Goal: Contribute content: Contribute content

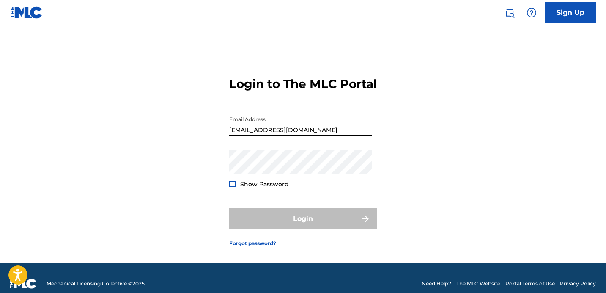
type input "[EMAIL_ADDRESS][DOMAIN_NAME]"
click at [417, 172] on div "Login to The MLC Portal Email Address [EMAIL_ADDRESS][DOMAIN_NAME] Password Sho…" at bounding box center [303, 155] width 592 height 217
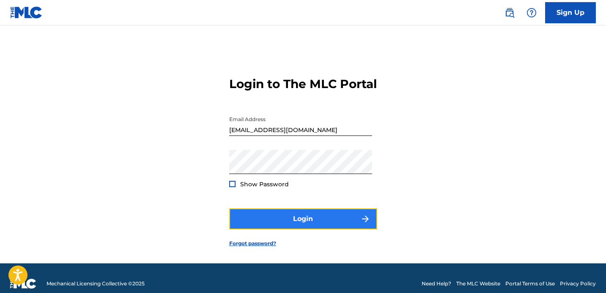
click at [294, 229] on button "Login" at bounding box center [303, 218] width 148 height 21
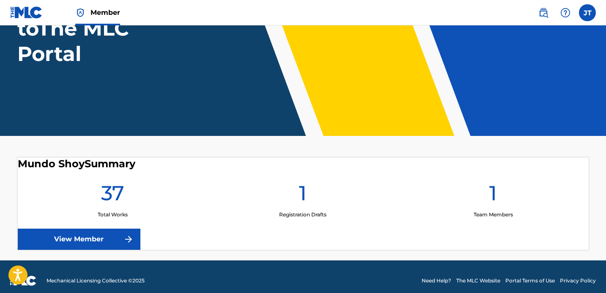
scroll to position [105, 0]
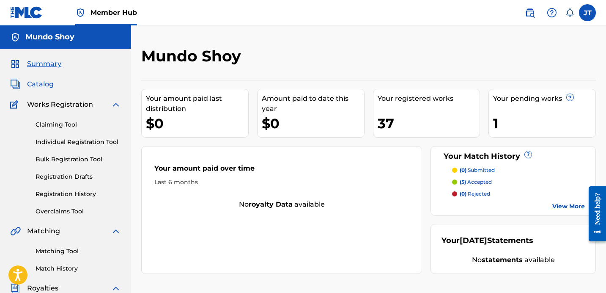
click at [38, 84] on span "Catalog" at bounding box center [40, 84] width 27 height 10
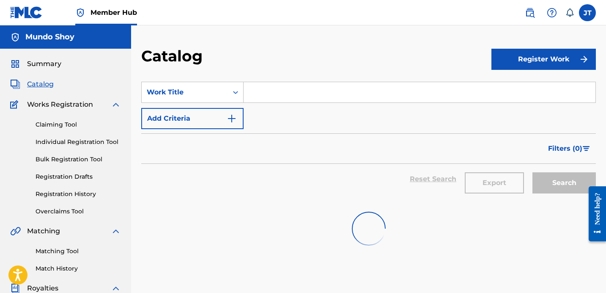
click at [394, 92] on input "Search Form" at bounding box center [420, 92] width 352 height 20
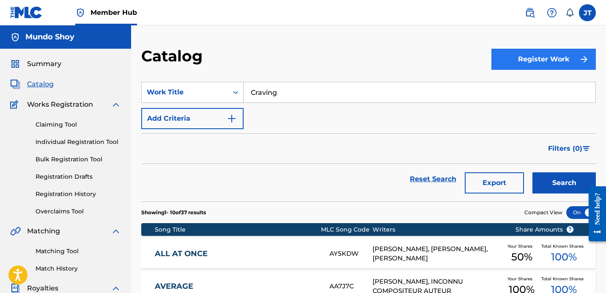
type input "Craving"
click at [557, 60] on button "Register Work" at bounding box center [543, 59] width 104 height 21
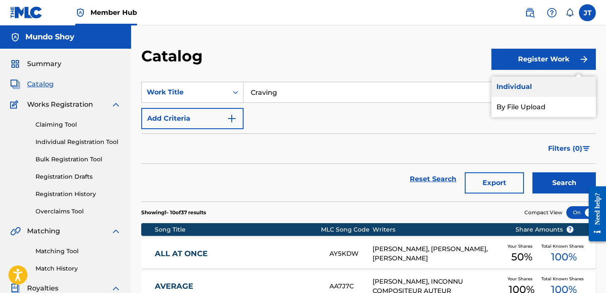
click at [526, 86] on link "Individual" at bounding box center [543, 87] width 104 height 20
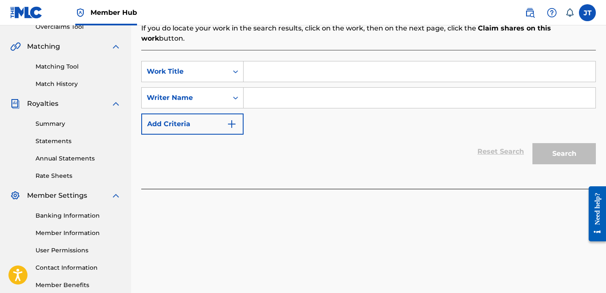
scroll to position [172, 0]
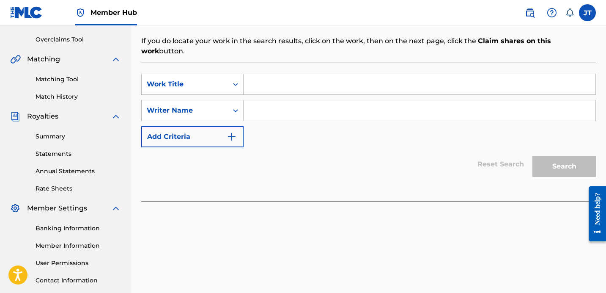
click at [273, 74] on input "Search Form" at bounding box center [420, 84] width 352 height 20
type input "Craving"
click at [316, 108] on input "Search Form" at bounding box center [420, 110] width 352 height 20
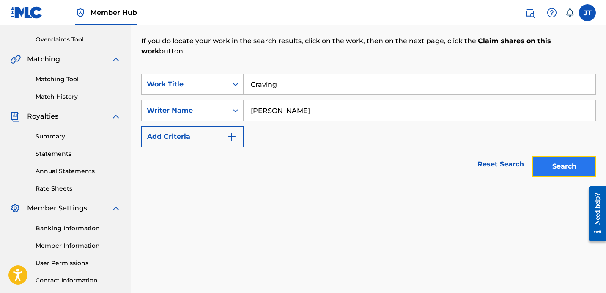
click at [571, 156] on button "Search" at bounding box center [563, 166] width 63 height 21
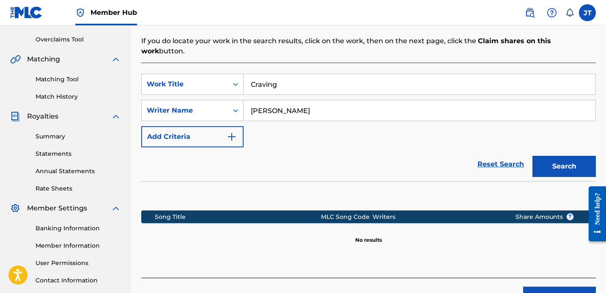
click at [335, 106] on input "[PERSON_NAME]" at bounding box center [420, 110] width 352 height 20
drag, startPoint x: 323, startPoint y: 101, endPoint x: 277, endPoint y: 97, distance: 45.4
click at [277, 100] on input "[PERSON_NAME]" at bounding box center [420, 110] width 352 height 20
type input "[PERSON_NAME]"
click at [546, 156] on button "Search" at bounding box center [563, 166] width 63 height 21
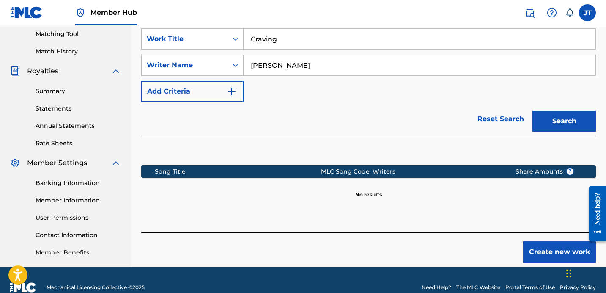
scroll to position [232, 0]
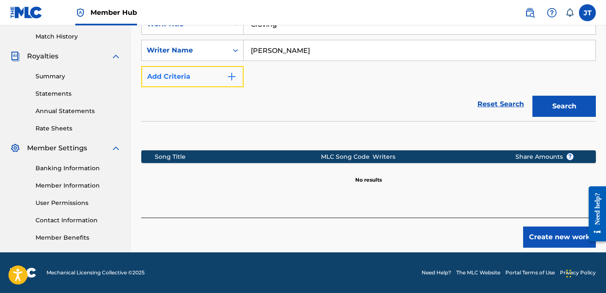
click at [237, 71] on button "Add Criteria" at bounding box center [192, 76] width 102 height 21
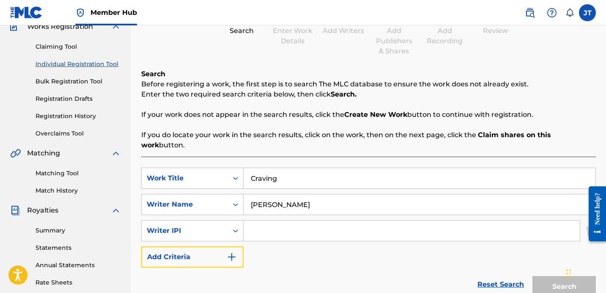
scroll to position [78, 0]
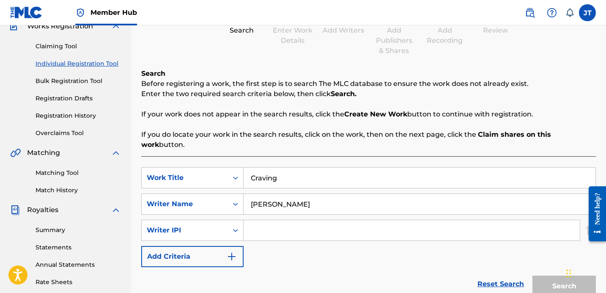
click at [309, 170] on input "Craving" at bounding box center [420, 177] width 352 height 20
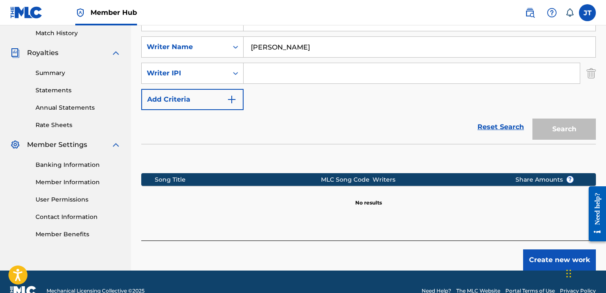
scroll to position [233, 0]
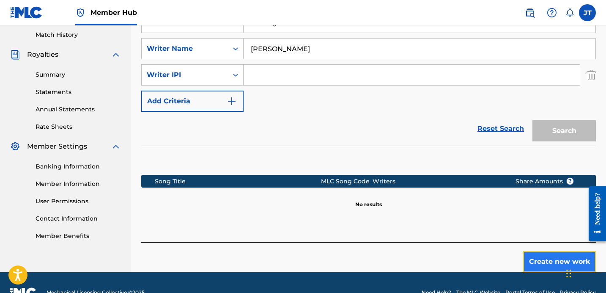
click at [534, 252] on button "Create new work" at bounding box center [559, 261] width 73 height 21
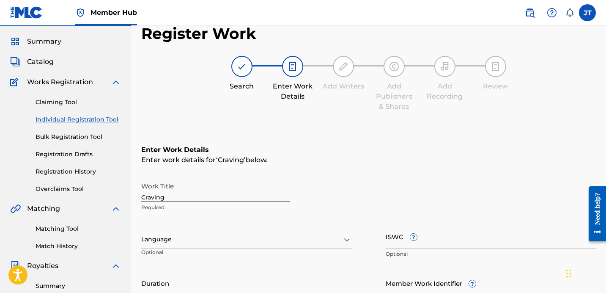
scroll to position [0, 0]
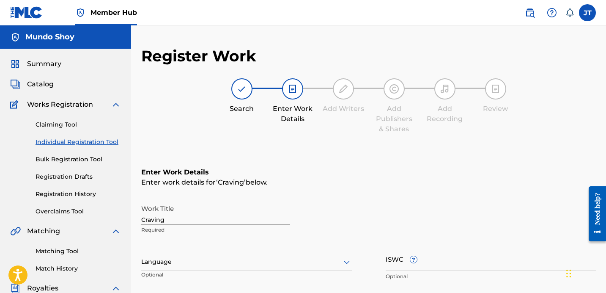
click at [212, 262] on div at bounding box center [246, 261] width 211 height 11
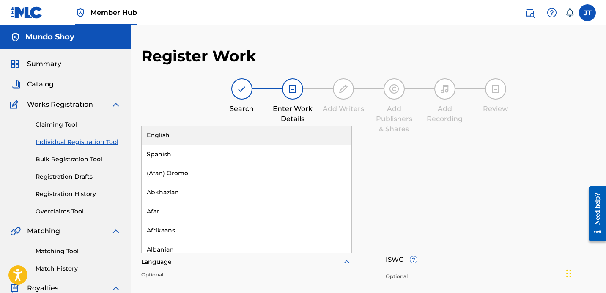
click at [179, 136] on div "English" at bounding box center [247, 135] width 210 height 19
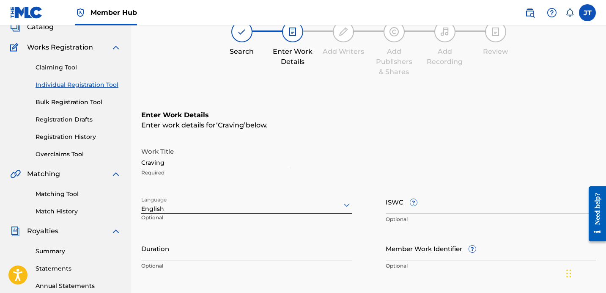
scroll to position [67, 0]
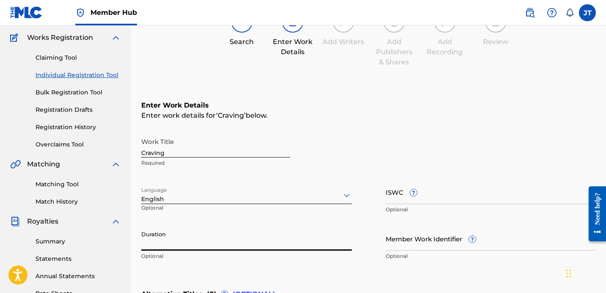
click at [304, 239] on input "Duration" at bounding box center [246, 238] width 211 height 24
type input "2"
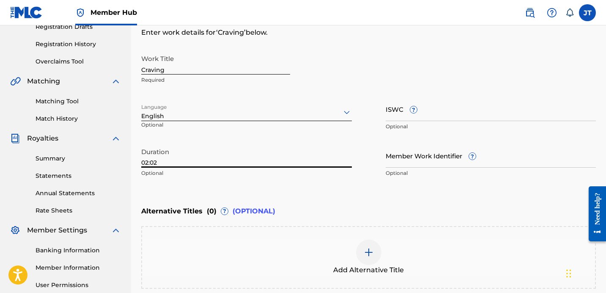
scroll to position [179, 0]
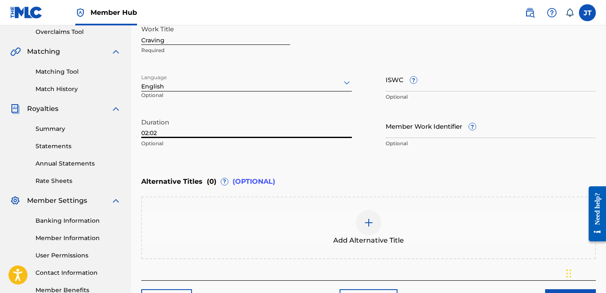
type input "02:02"
click at [368, 214] on div at bounding box center [368, 222] width 25 height 25
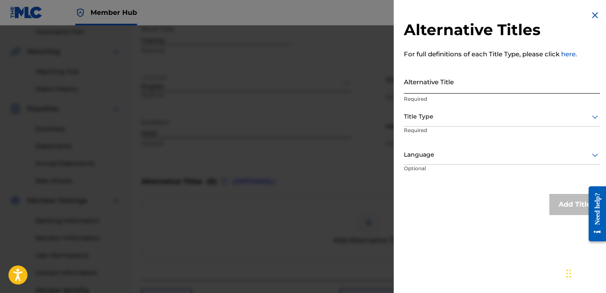
click at [413, 83] on input "Alternative Title" at bounding box center [502, 81] width 196 height 24
type input "Mundo Shoy- "Craving" Prod By Nito Beats"
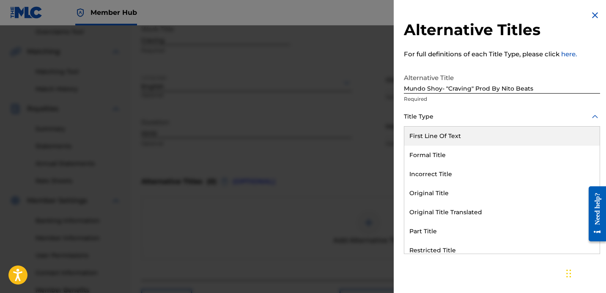
click at [476, 116] on div at bounding box center [502, 116] width 196 height 11
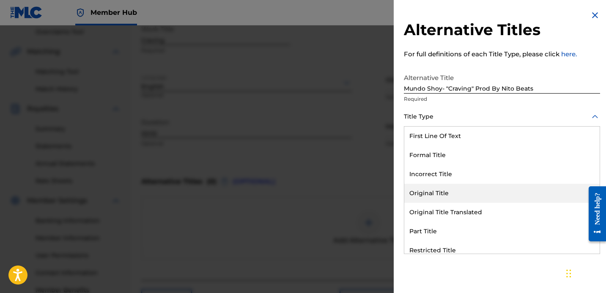
click at [453, 193] on div "Original Title" at bounding box center [501, 193] width 195 height 19
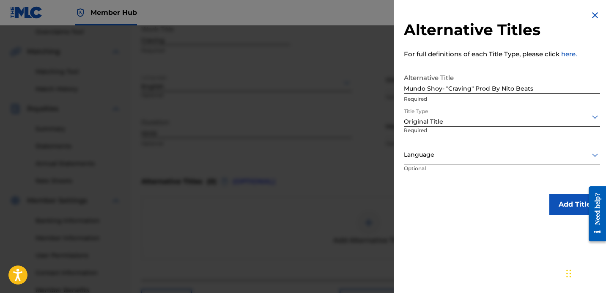
click at [449, 165] on p "Optional" at bounding box center [435, 174] width 63 height 19
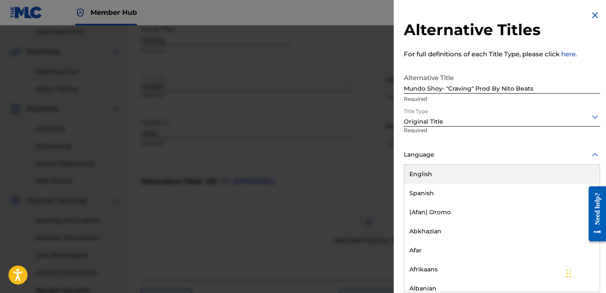
click at [449, 163] on div "Language" at bounding box center [502, 154] width 196 height 19
click at [442, 173] on div "English" at bounding box center [501, 174] width 195 height 19
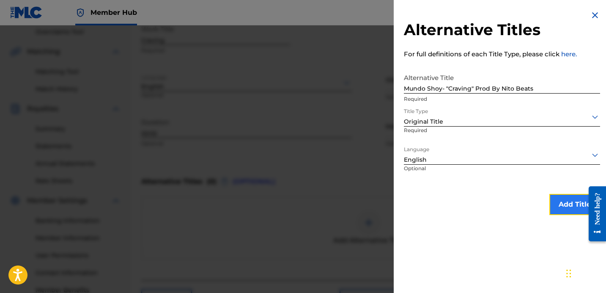
click at [571, 198] on button "Add Title" at bounding box center [574, 204] width 51 height 21
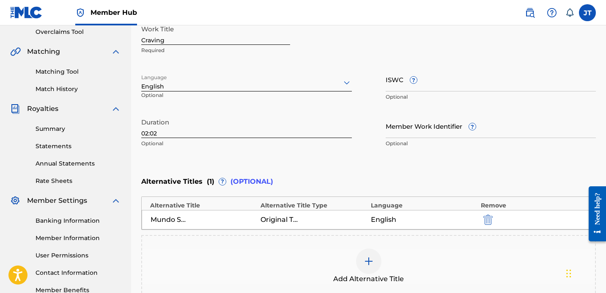
click at [369, 255] on div at bounding box center [368, 260] width 25 height 25
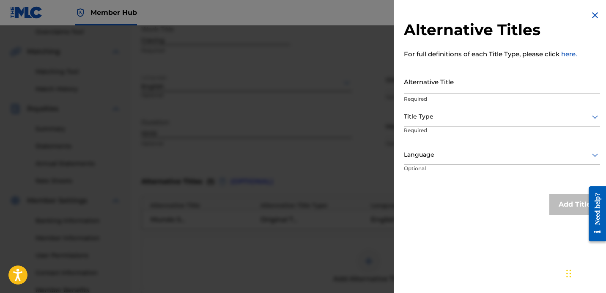
click at [427, 93] on div "Alternative Title Required" at bounding box center [502, 88] width 196 height 38
click at [430, 89] on input "Alternative Title" at bounding box center [502, 81] width 196 height 24
click at [446, 86] on input "Mundo Shoy - Craving"" at bounding box center [502, 81] width 196 height 24
type input "Mundo Shoy - "Craving""
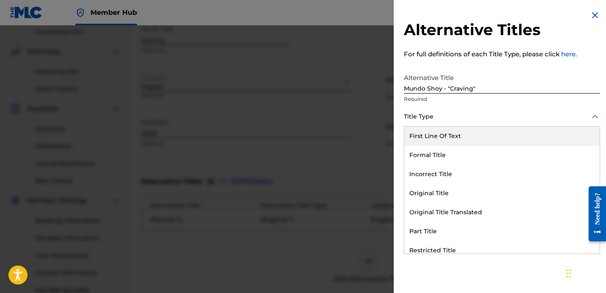
click at [450, 118] on div at bounding box center [502, 116] width 196 height 11
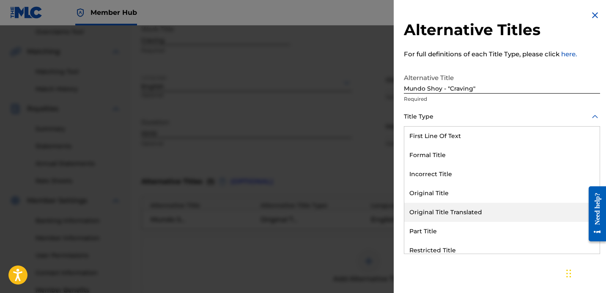
click at [454, 208] on div "Original Title Translated" at bounding box center [501, 212] width 195 height 19
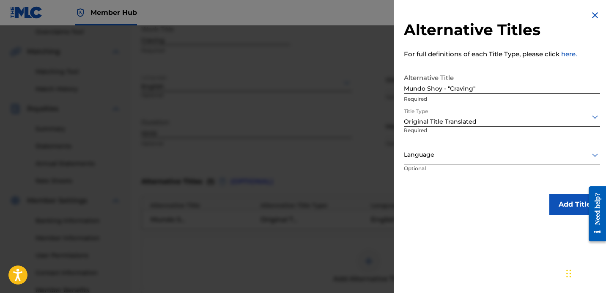
click at [478, 154] on div at bounding box center [502, 154] width 196 height 11
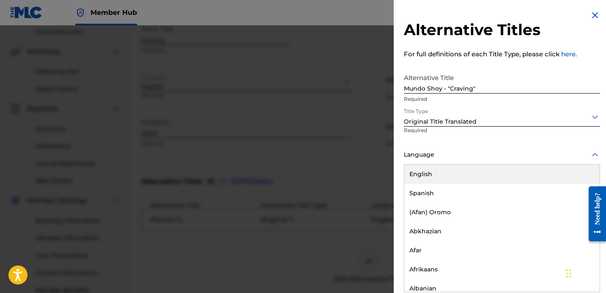
click at [452, 172] on div "English" at bounding box center [501, 174] width 195 height 19
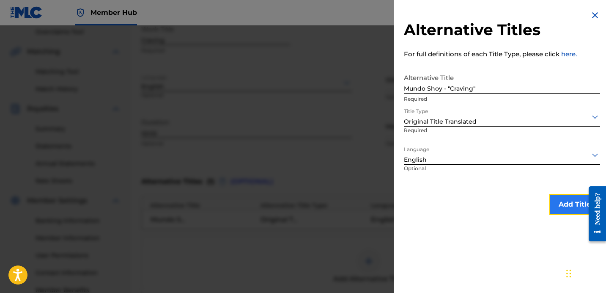
click at [570, 203] on button "Add Title" at bounding box center [574, 204] width 51 height 21
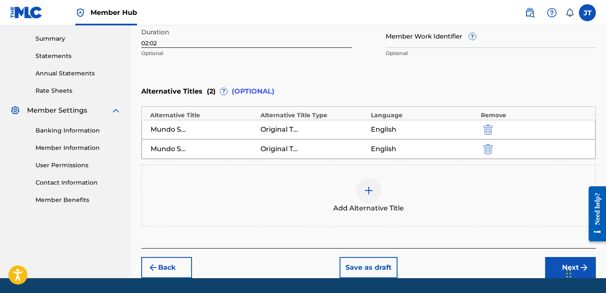
scroll to position [295, 0]
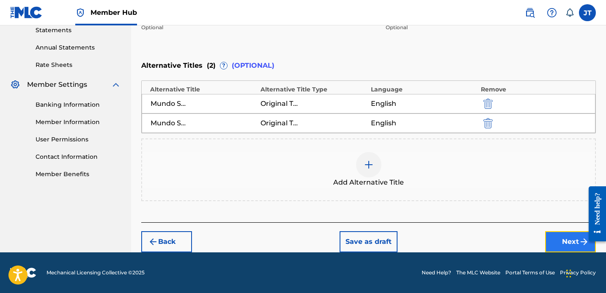
click at [555, 248] on button "Next" at bounding box center [570, 241] width 51 height 21
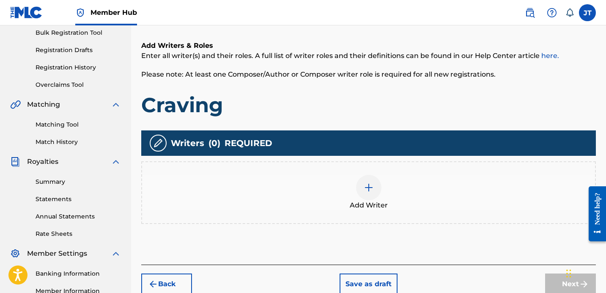
scroll to position [148, 0]
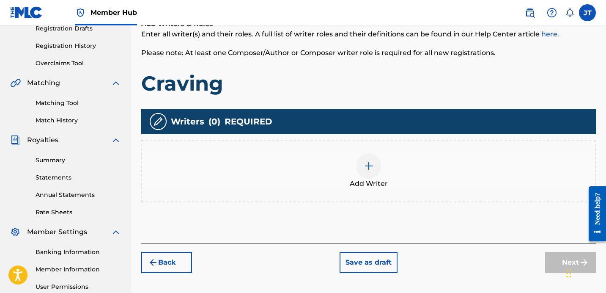
click at [366, 167] on img at bounding box center [369, 166] width 10 height 10
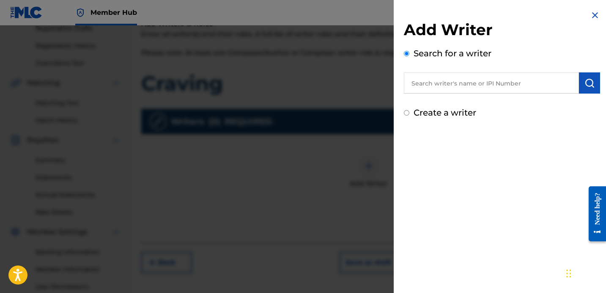
click at [450, 82] on input "text" at bounding box center [491, 82] width 175 height 21
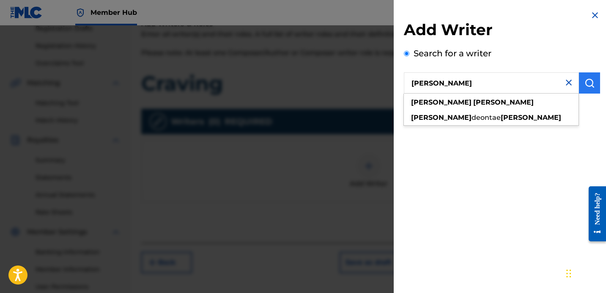
type input "[PERSON_NAME]"
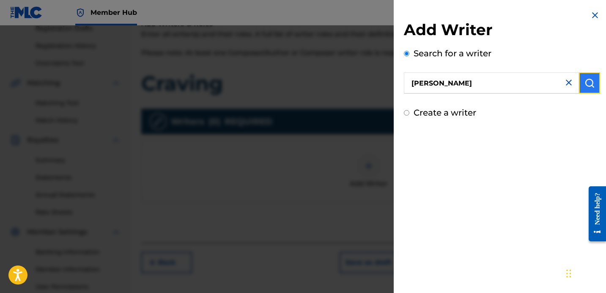
click at [589, 76] on button "submit" at bounding box center [589, 82] width 21 height 21
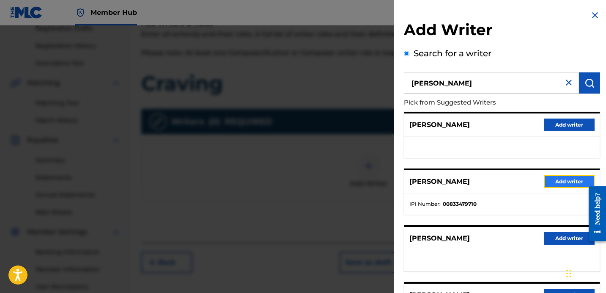
click at [563, 177] on button "Add writer" at bounding box center [569, 181] width 51 height 13
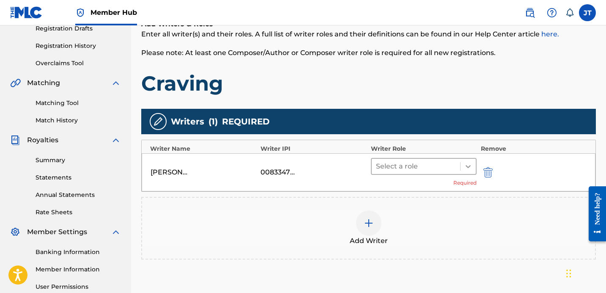
click at [473, 164] on div at bounding box center [468, 166] width 15 height 15
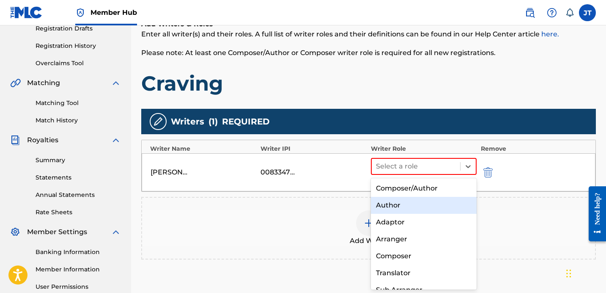
click at [420, 209] on div "Author" at bounding box center [424, 205] width 106 height 17
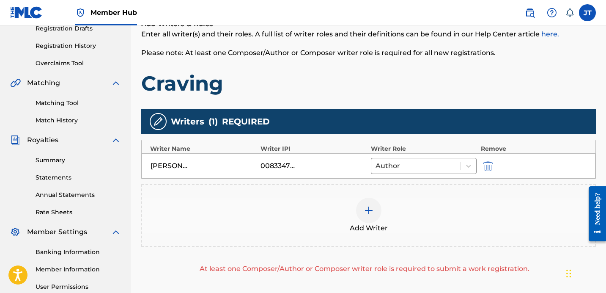
click at [371, 210] on img at bounding box center [369, 210] width 10 height 10
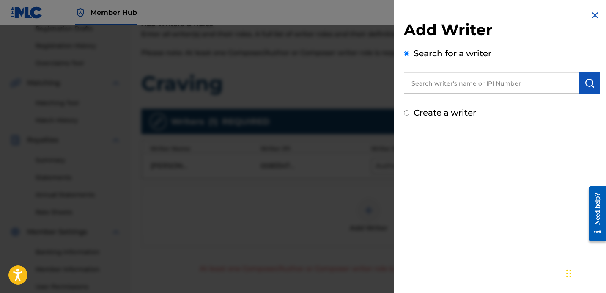
click at [459, 90] on input "text" at bounding box center [491, 82] width 175 height 21
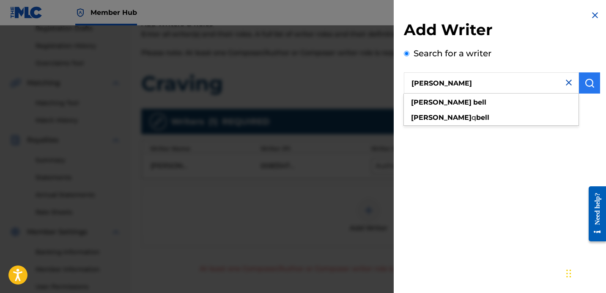
type input "[PERSON_NAME]"
click at [593, 89] on button "submit" at bounding box center [589, 82] width 21 height 21
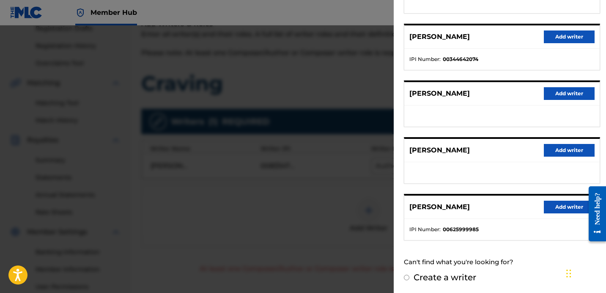
scroll to position [145, 0]
click at [561, 205] on button "Add writer" at bounding box center [569, 206] width 51 height 13
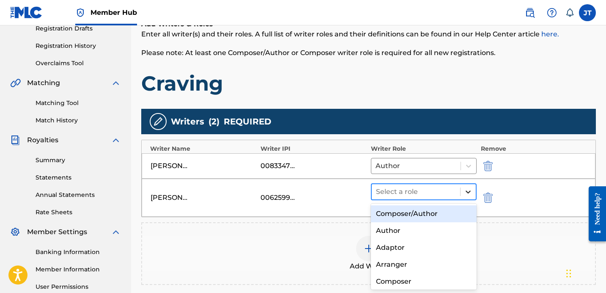
click at [473, 195] on div at bounding box center [468, 191] width 15 height 15
click at [434, 212] on div "Composer/Author" at bounding box center [424, 213] width 106 height 17
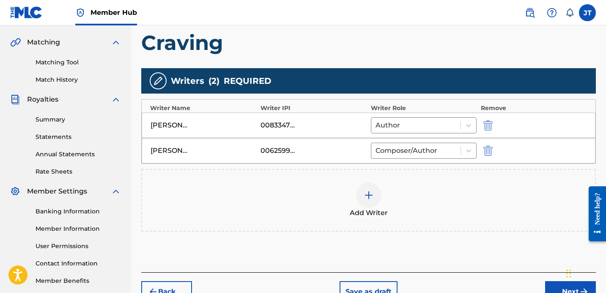
scroll to position [211, 0]
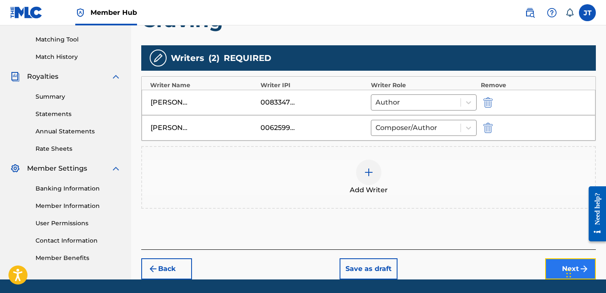
click at [550, 263] on button "Next" at bounding box center [570, 268] width 51 height 21
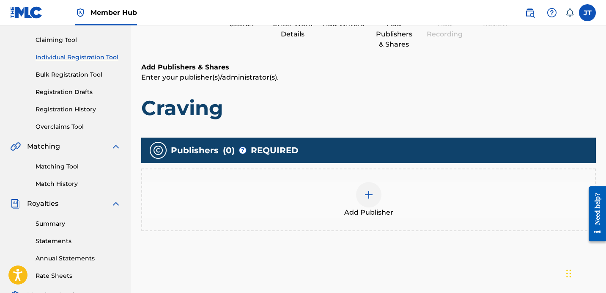
scroll to position [38, 0]
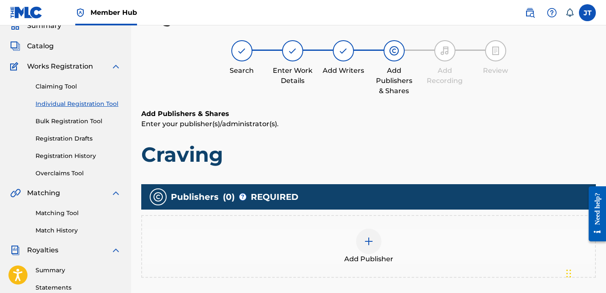
click at [373, 236] on img at bounding box center [369, 241] width 10 height 10
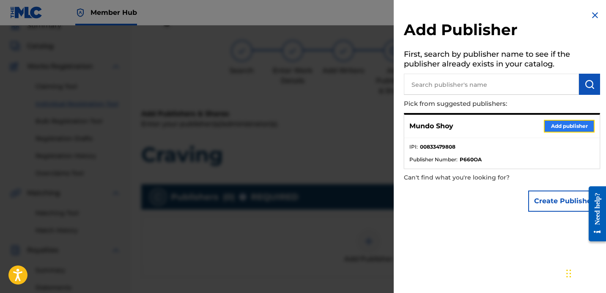
click at [572, 127] on button "Add publisher" at bounding box center [569, 126] width 51 height 13
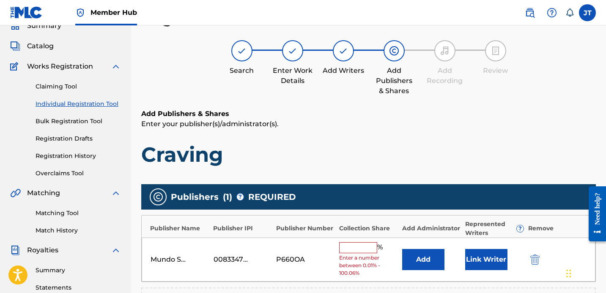
scroll to position [57, 0]
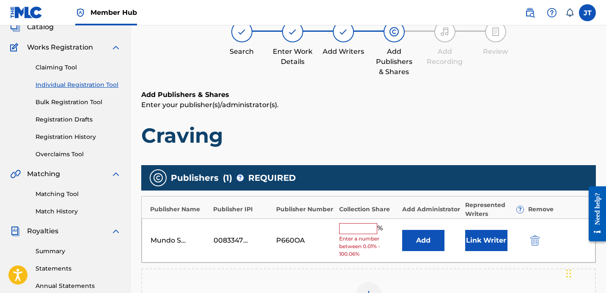
click at [343, 228] on input "text" at bounding box center [358, 228] width 38 height 11
type input "100"
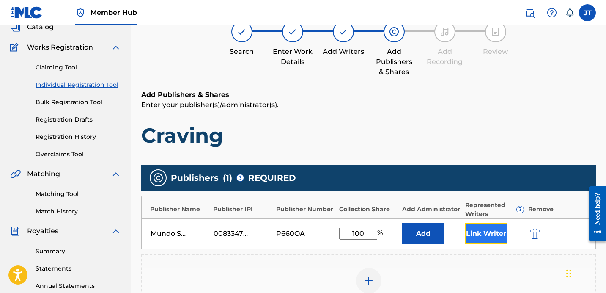
click at [474, 229] on button "Link Writer" at bounding box center [486, 233] width 42 height 21
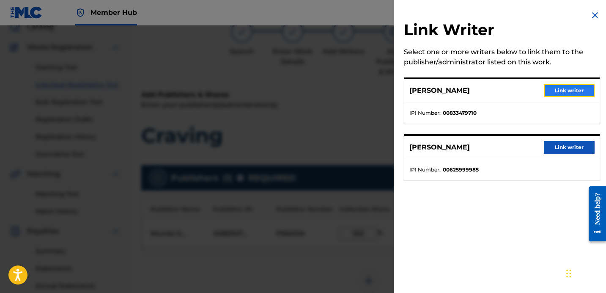
click at [562, 89] on button "Link writer" at bounding box center [569, 90] width 51 height 13
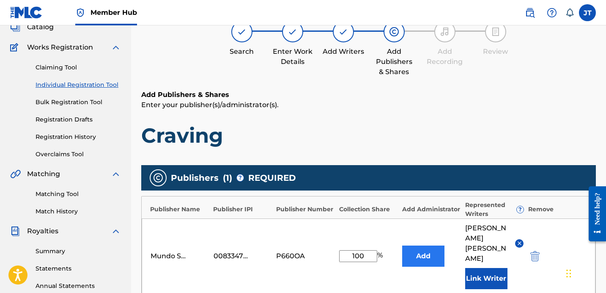
scroll to position [104, 0]
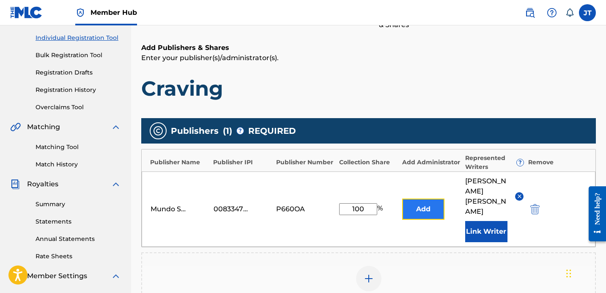
click at [424, 206] on button "Add" at bounding box center [423, 208] width 42 height 21
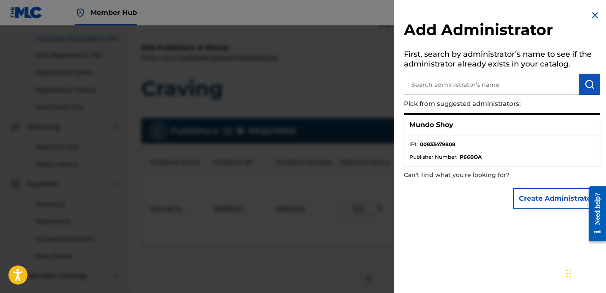
click at [505, 122] on div "Mundo Shoy" at bounding box center [501, 125] width 195 height 21
click at [367, 239] on div at bounding box center [303, 171] width 606 height 293
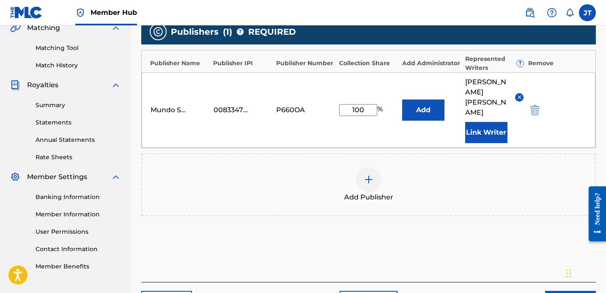
scroll to position [252, 0]
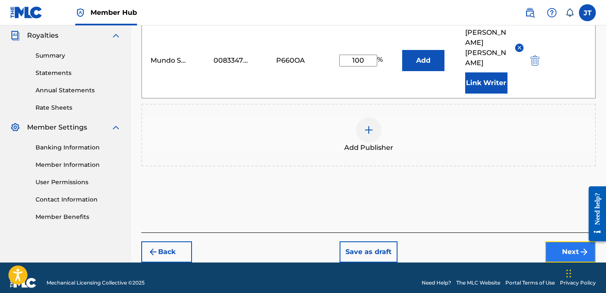
click at [555, 241] on button "Next" at bounding box center [570, 251] width 51 height 21
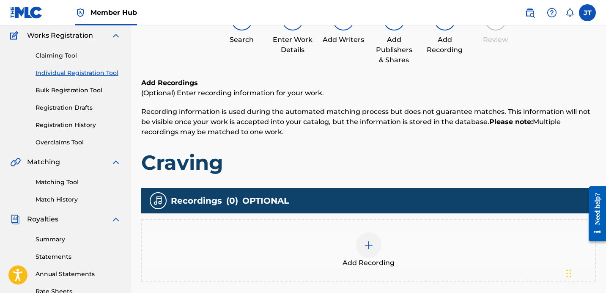
scroll to position [77, 0]
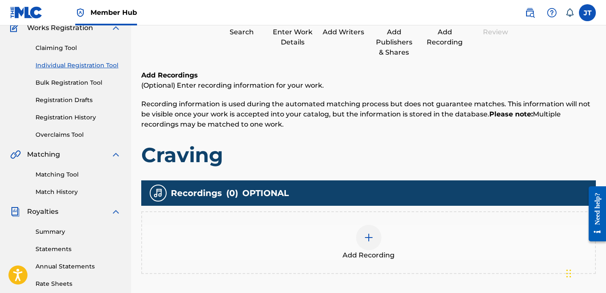
click at [371, 231] on div at bounding box center [368, 237] width 25 height 25
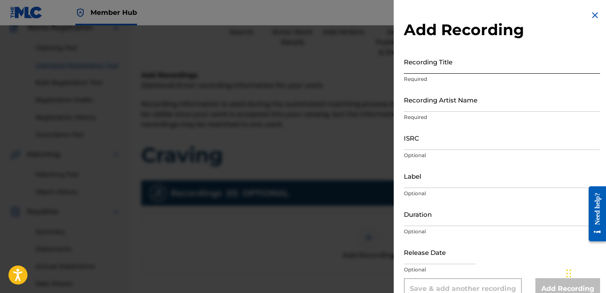
click at [453, 68] on input "Recording Title" at bounding box center [502, 61] width 196 height 24
type input "M"
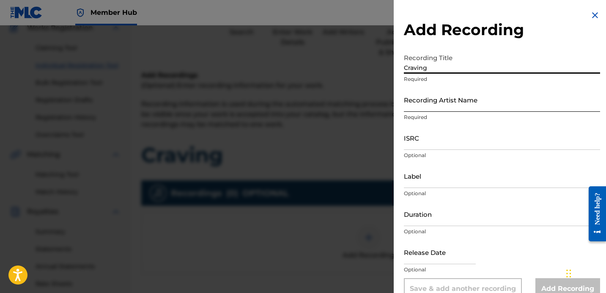
type input "Craving"
click at [472, 102] on input "Recording Artist Name" at bounding box center [502, 100] width 196 height 24
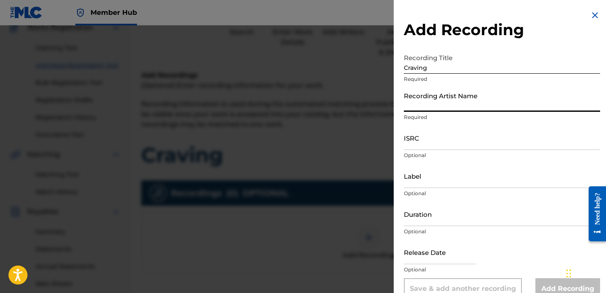
type input "Mundo Shoy"
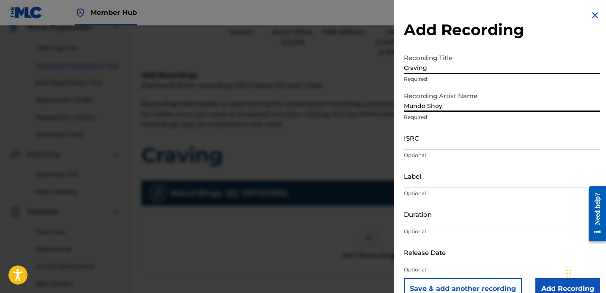
click at [438, 150] on div "ISRC Optional" at bounding box center [502, 145] width 196 height 38
click at [438, 147] on input "ISRC" at bounding box center [502, 138] width 196 height 24
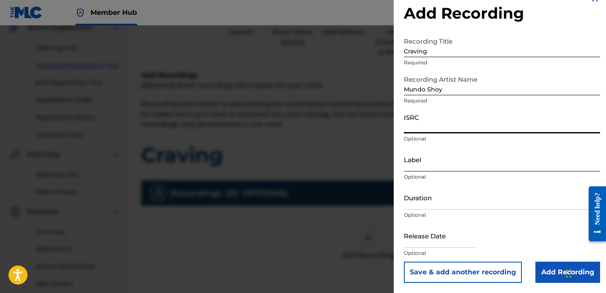
scroll to position [16, 0]
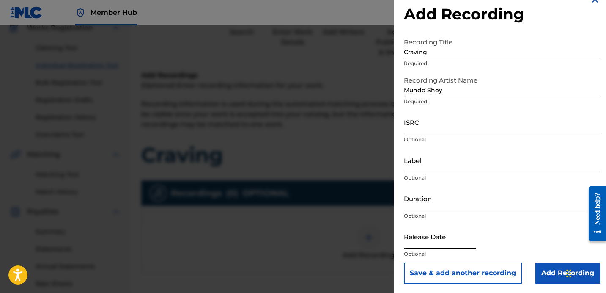
click at [450, 243] on input "text" at bounding box center [440, 236] width 72 height 24
select select "9"
select select "2025"
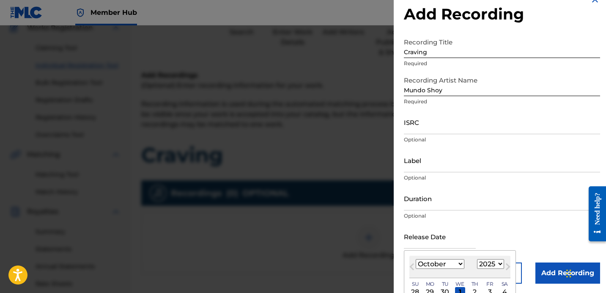
click at [458, 263] on select "January February March April May June July August September October November De…" at bounding box center [440, 264] width 49 height 10
select select "8"
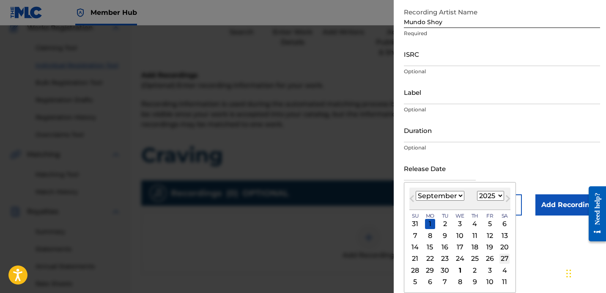
click at [504, 261] on div "27" at bounding box center [504, 258] width 10 height 10
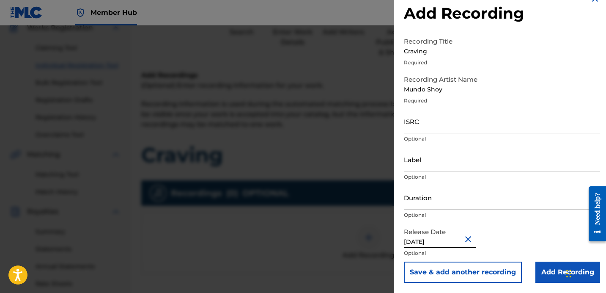
type input "[DATE]"
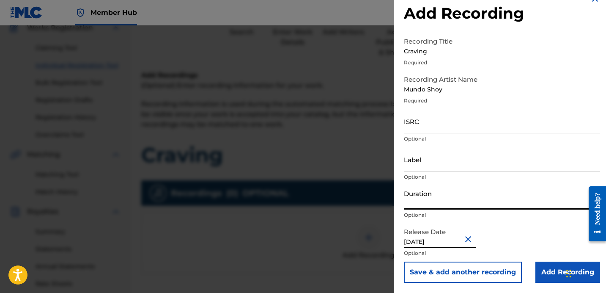
click at [442, 207] on input "Duration" at bounding box center [502, 197] width 196 height 24
type input "02:02"
click at [445, 169] on input "Label" at bounding box center [502, 159] width 196 height 24
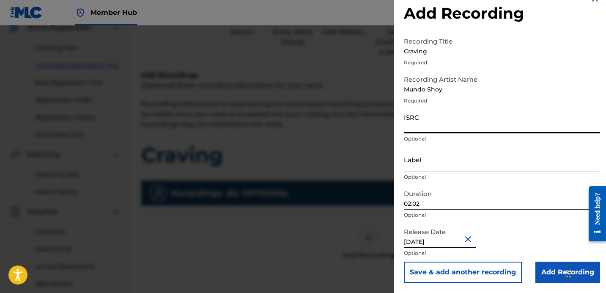
click at [432, 128] on input "ISRC" at bounding box center [502, 121] width 196 height 24
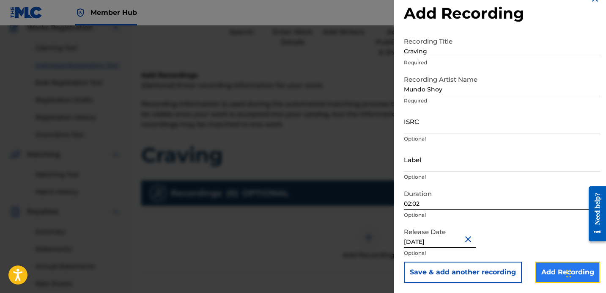
click at [558, 273] on input "Add Recording" at bounding box center [567, 271] width 65 height 21
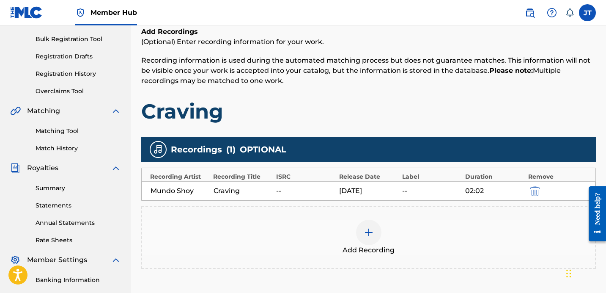
scroll to position [118, 0]
